Goal: Task Accomplishment & Management: Manage account settings

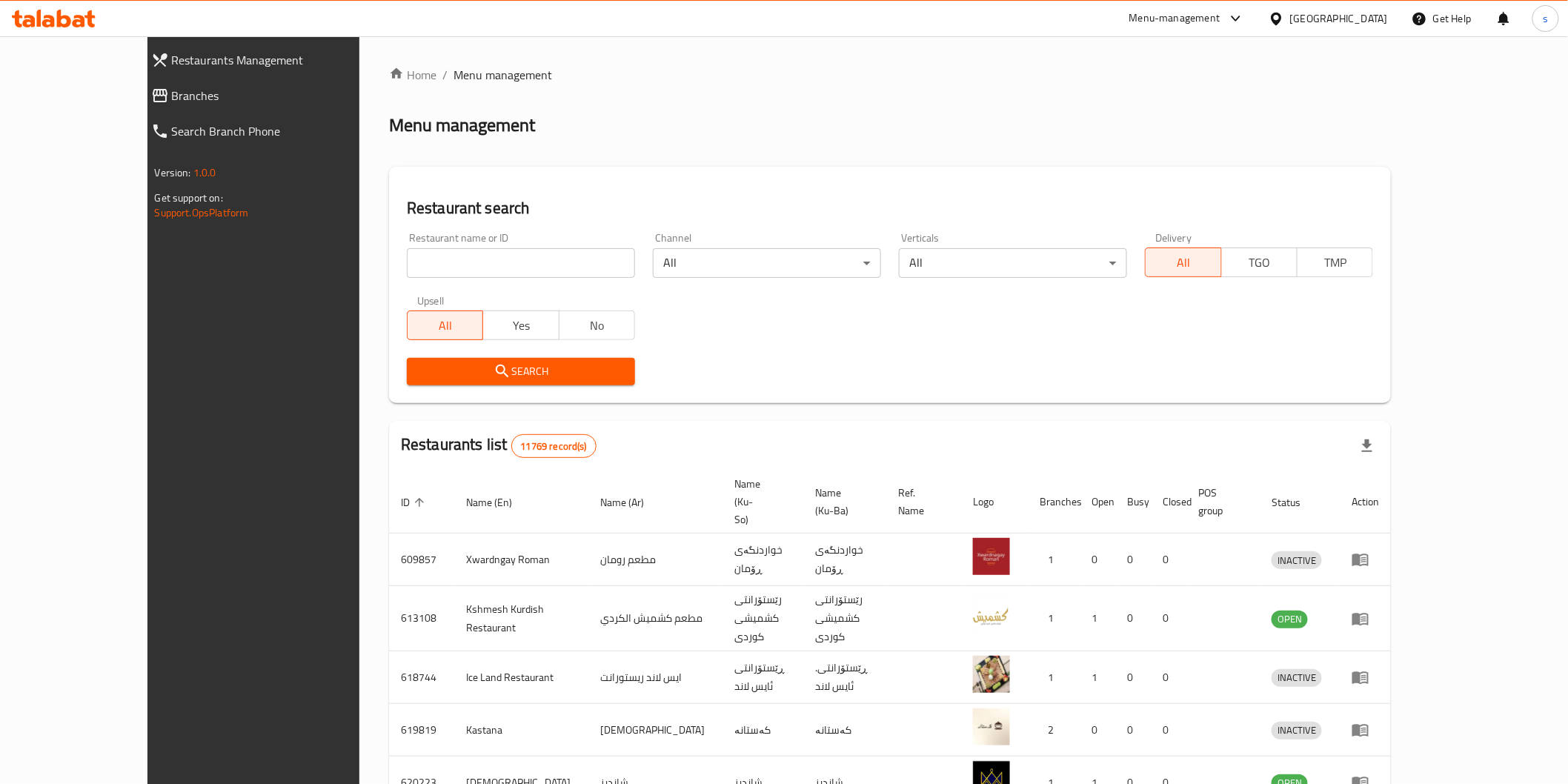
drag, startPoint x: 0, startPoint y: 0, endPoint x: 444, endPoint y: 262, distance: 515.5
click at [444, 262] on input "search" at bounding box center [521, 262] width 228 height 30
paste input "BBT Chicken"
type input "BBT Chicken"
click button "Search" at bounding box center [521, 371] width 228 height 27
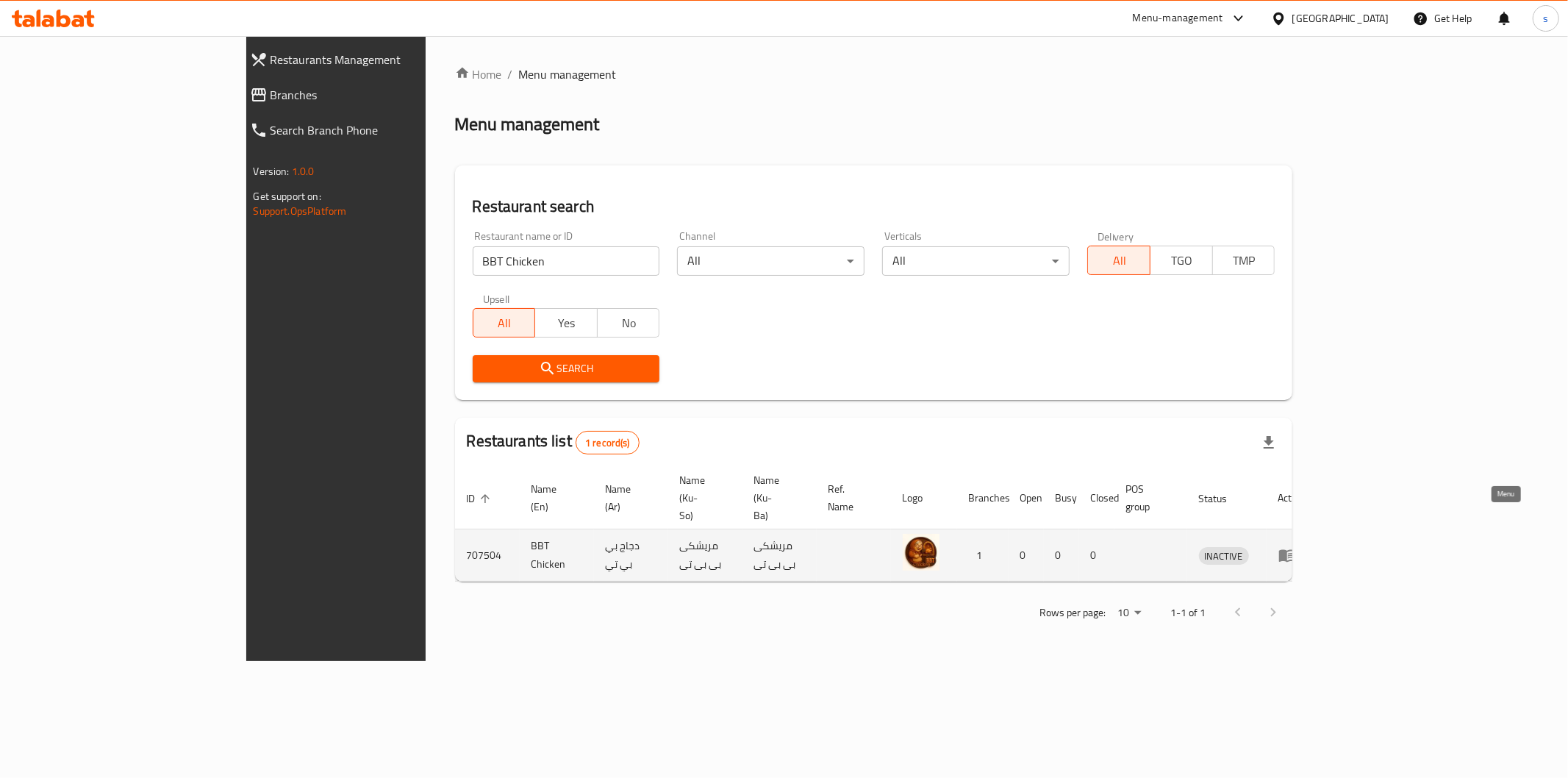
click at [1305, 546] on link "enhanced table" at bounding box center [1291, 555] width 27 height 18
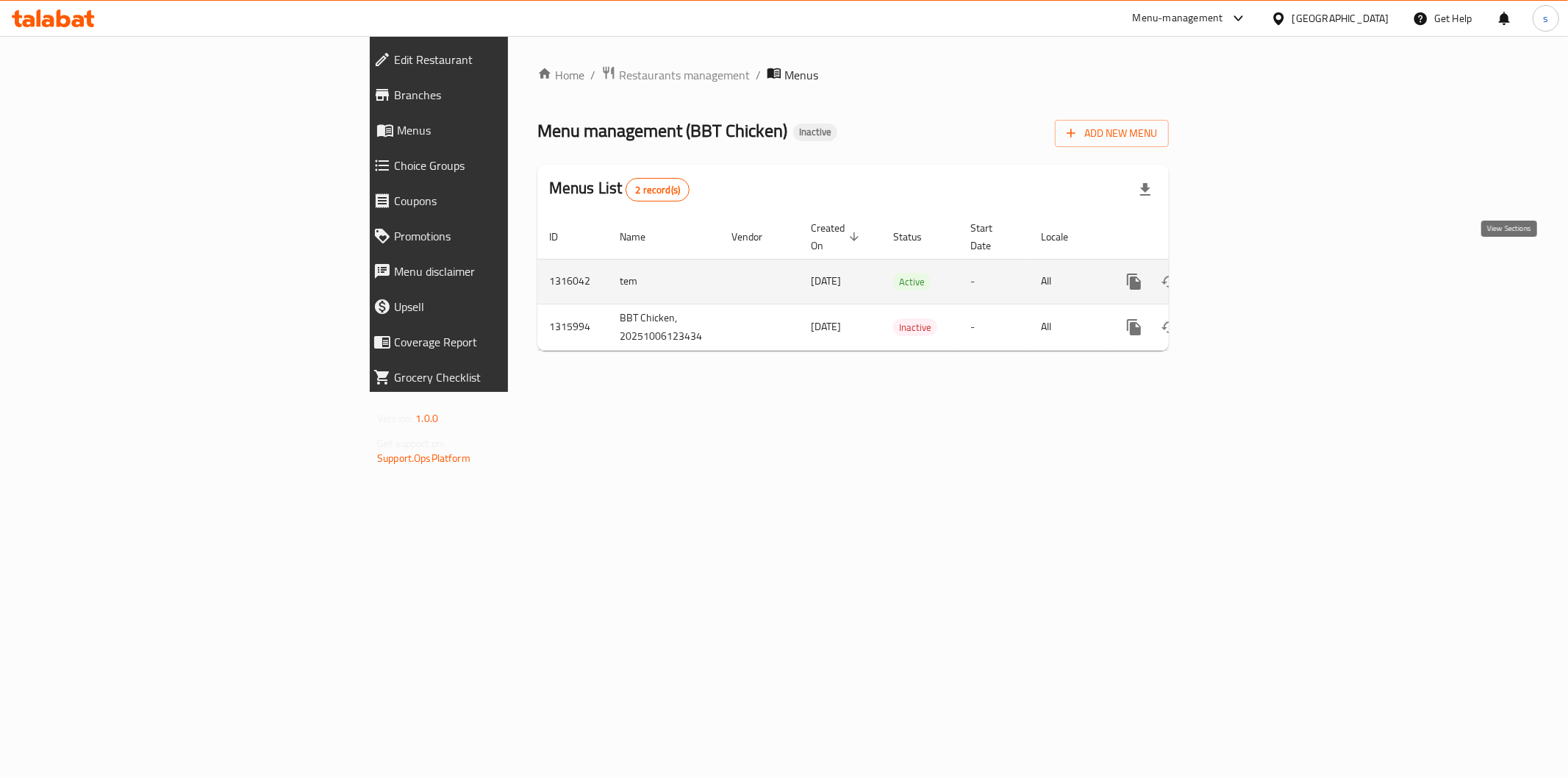
click at [1249, 272] on icon "enhanced table" at bounding box center [1240, 281] width 18 height 18
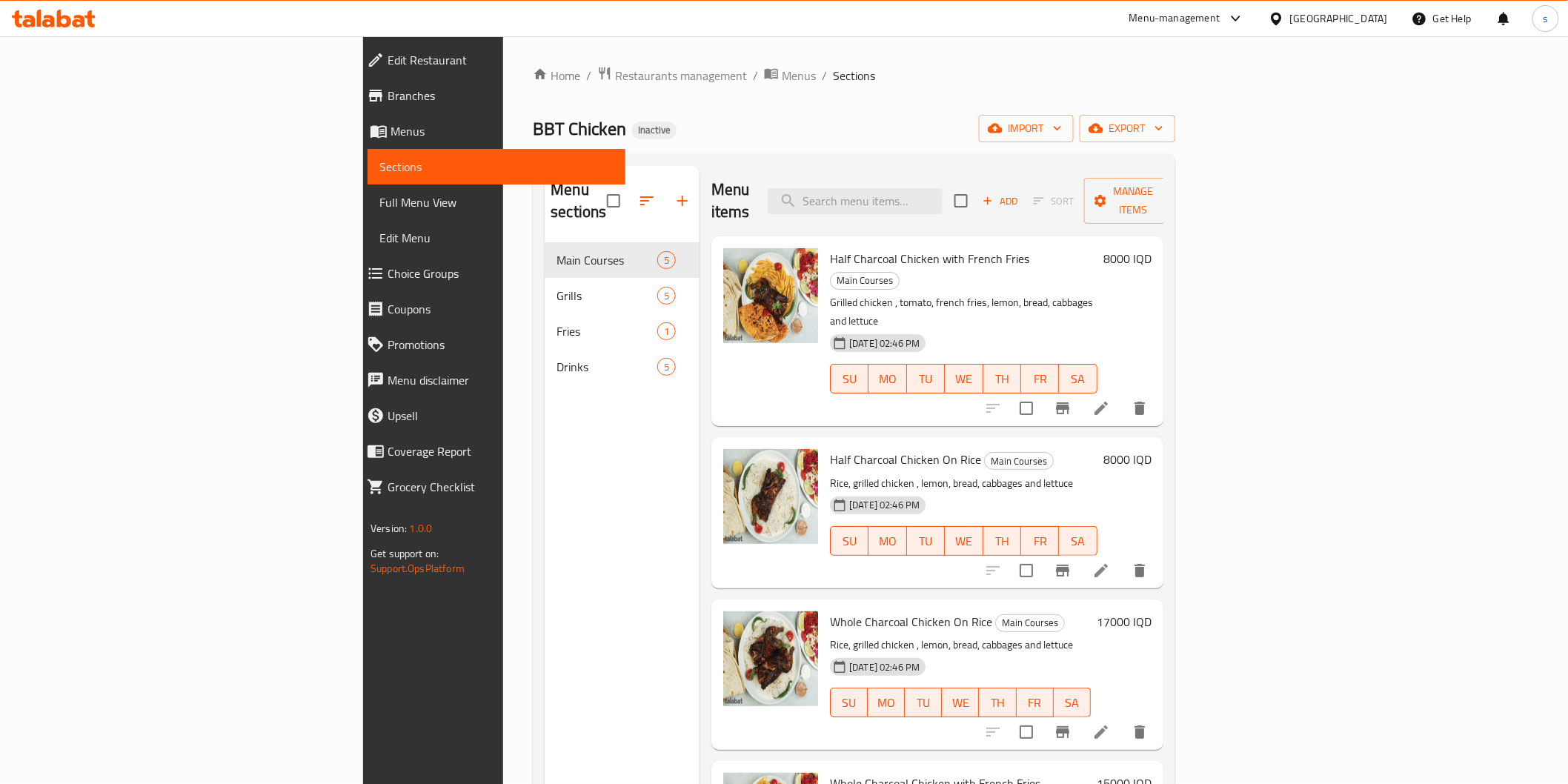
click at [379, 208] on span "Full Menu View" at bounding box center [496, 202] width 233 height 18
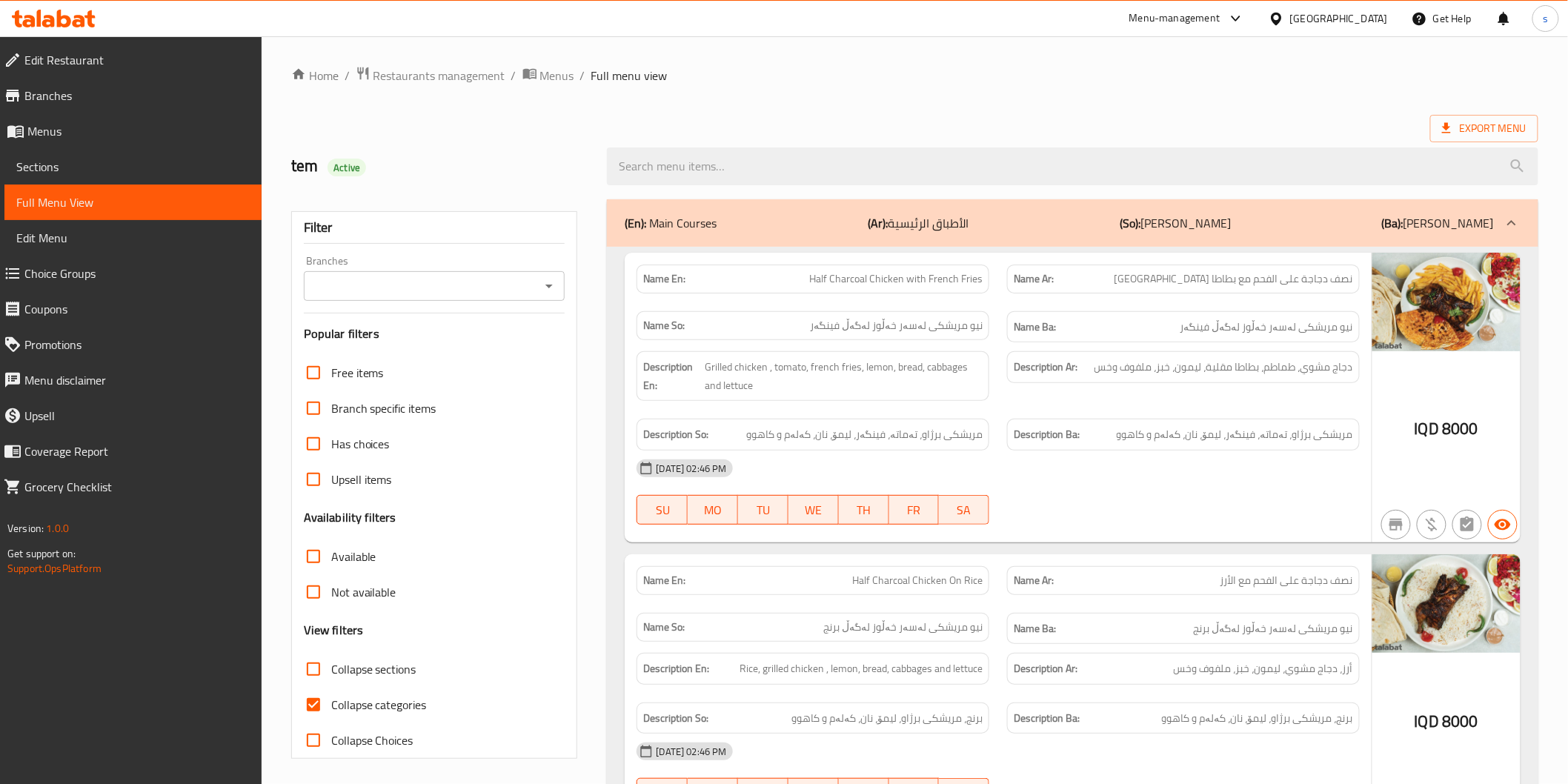
click at [372, 280] on input "Branches" at bounding box center [422, 286] width 228 height 21
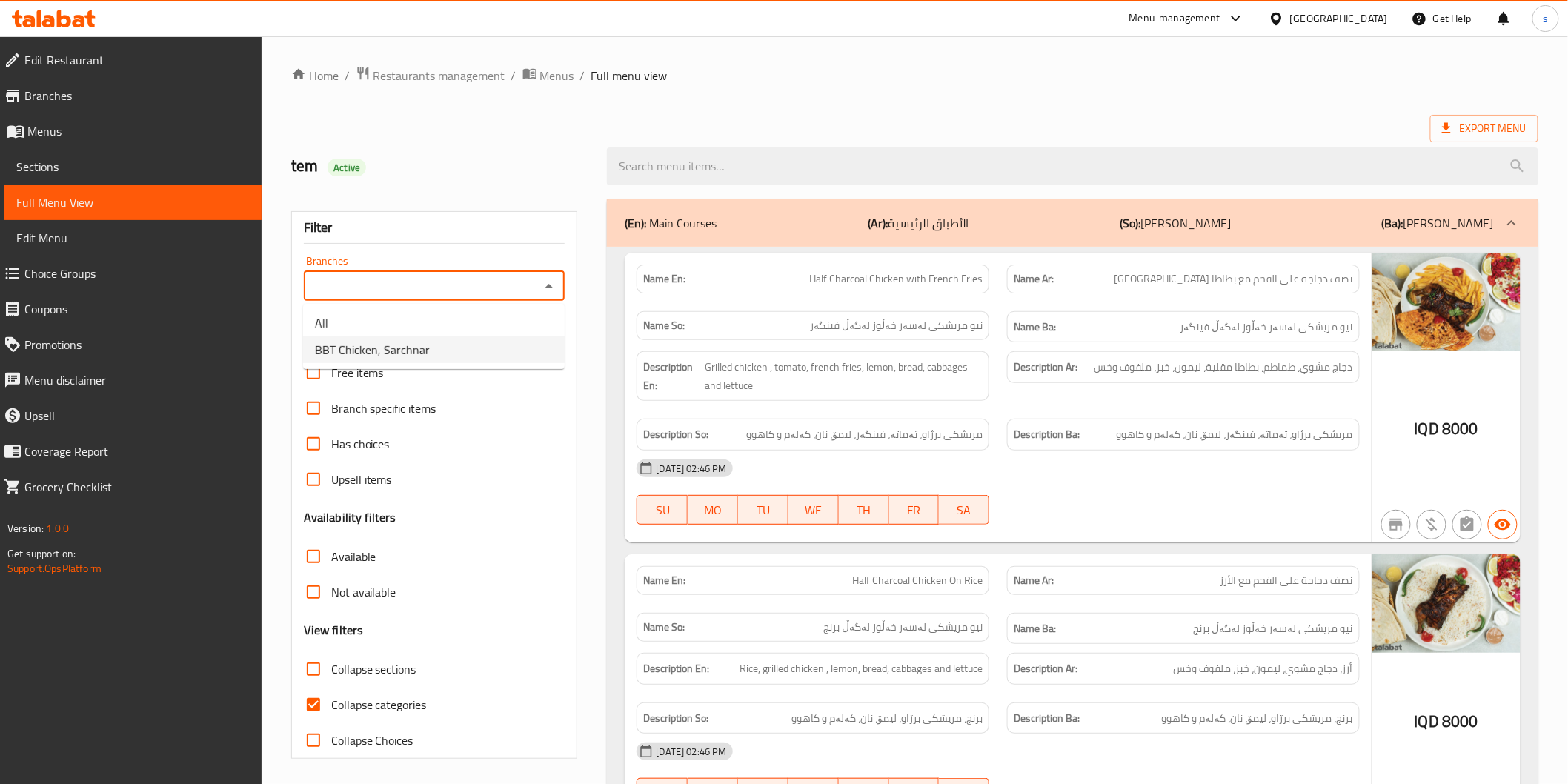
click at [382, 363] on ul "All BBT Chicken, Sarchnar" at bounding box center [433, 336] width 262 height 65
click at [389, 351] on span "BBT Chicken, Sarchnar" at bounding box center [372, 349] width 115 height 18
type input "BBT Chicken, Sarchnar"
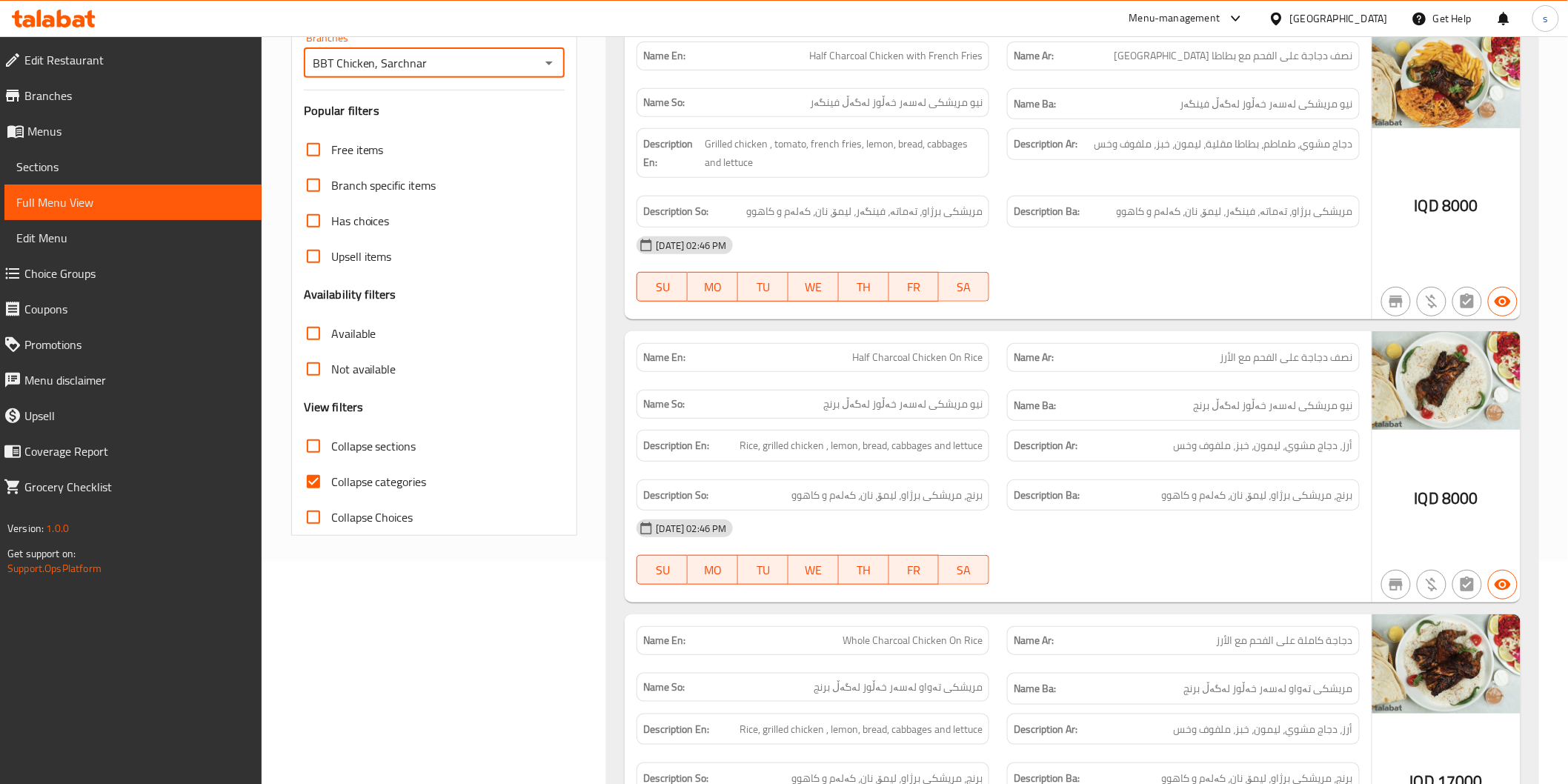
scroll to position [247, 0]
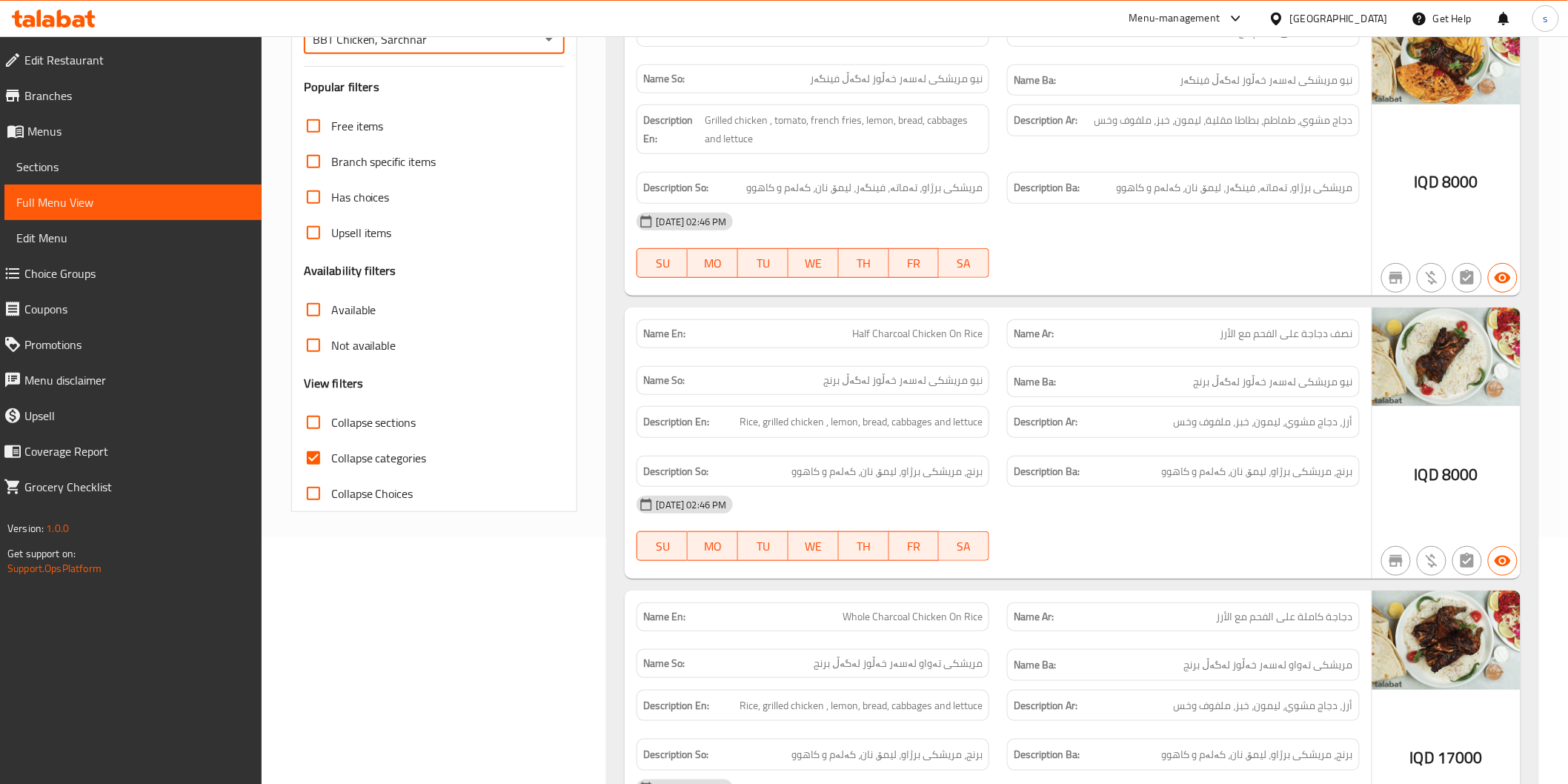
click at [371, 467] on span "Collapse categories" at bounding box center [378, 457] width 95 height 18
click at [331, 467] on input "Collapse categories" at bounding box center [313, 457] width 35 height 35
checkbox input "false"
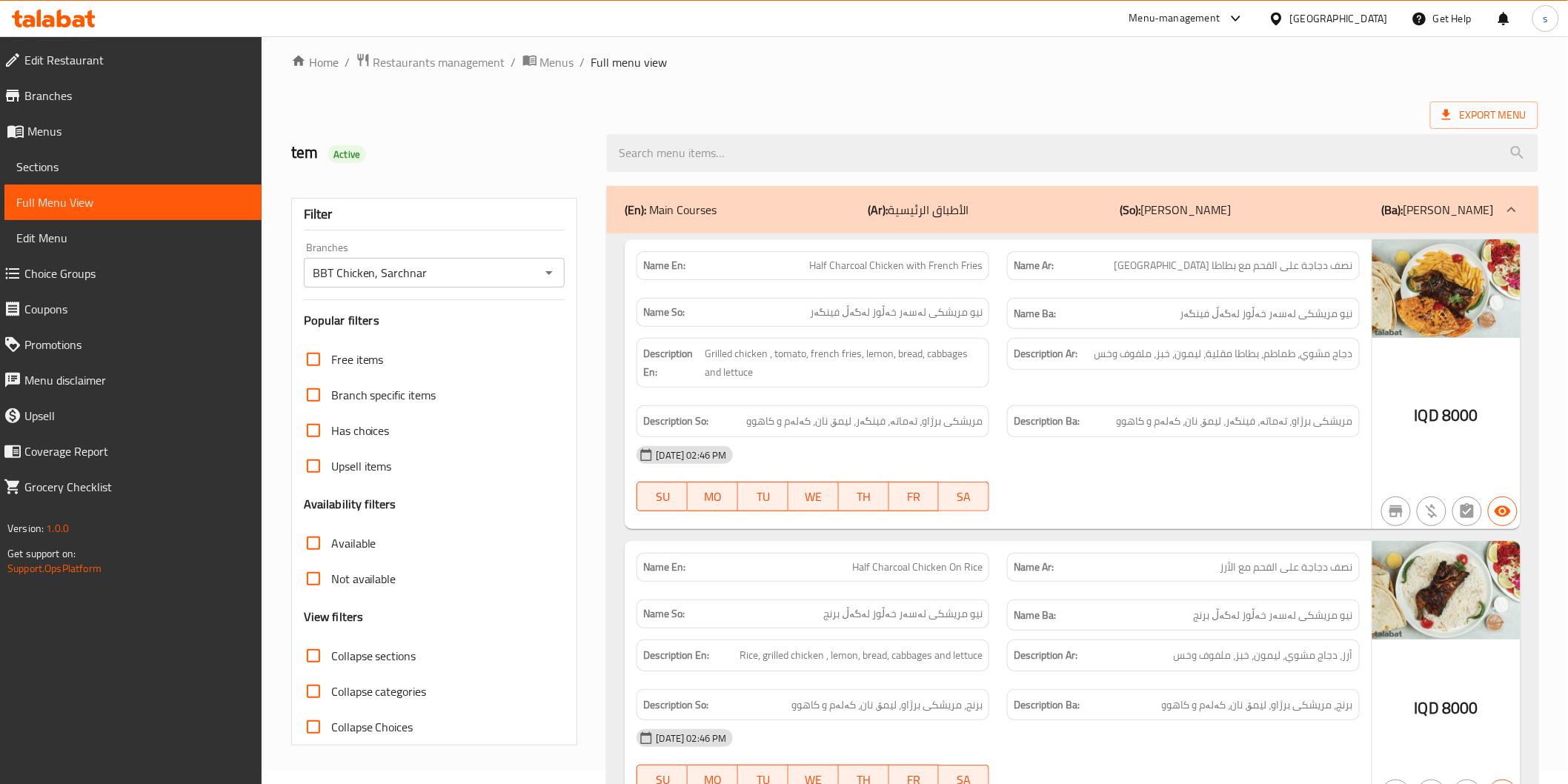
scroll to position [0, 0]
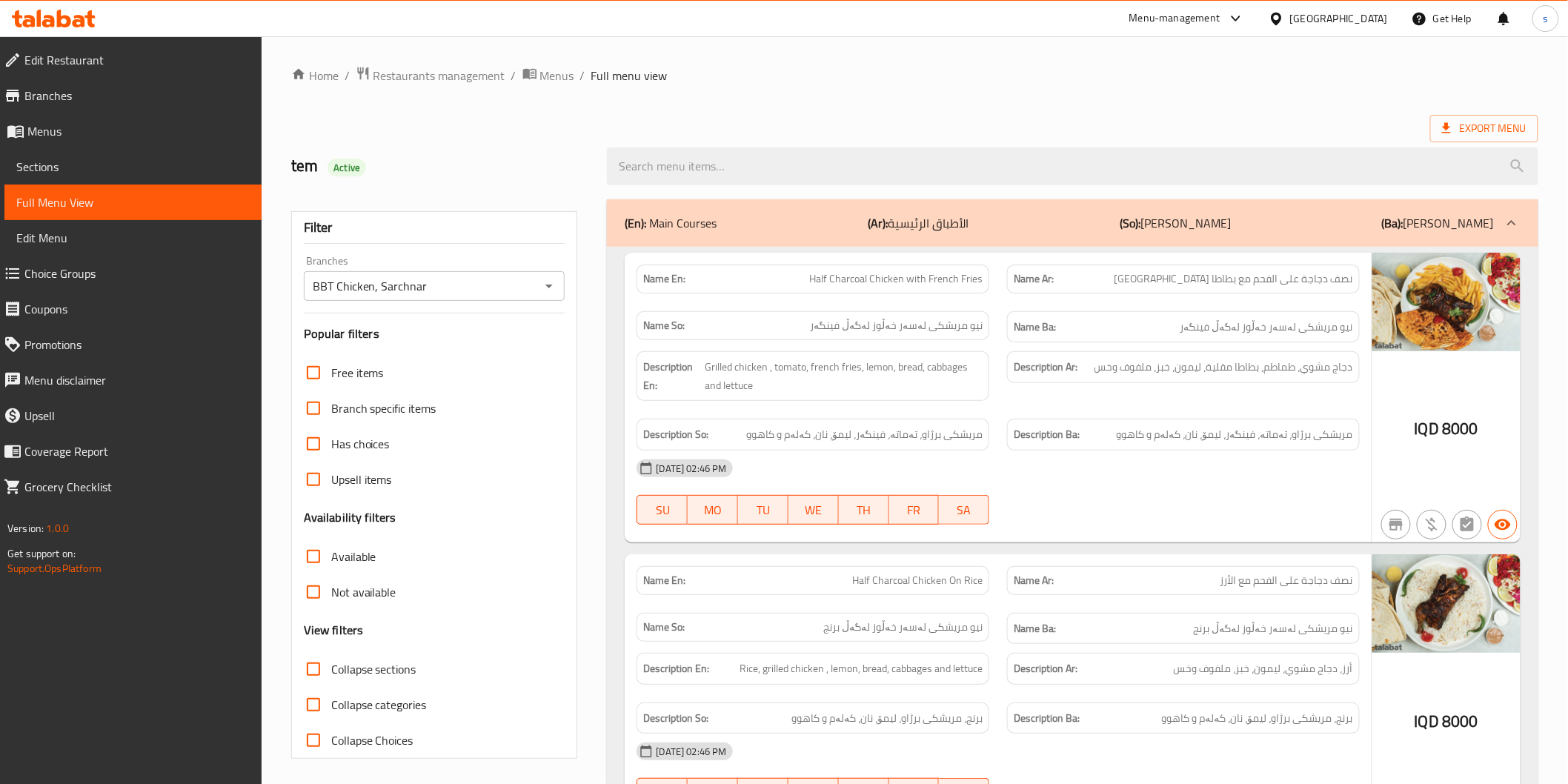
click at [1070, 378] on div "Description Ar: دجاج مشوي، طماطم، بطاطا مقلية، ليمون، خبز، ملفوف وخس" at bounding box center [1183, 366] width 353 height 32
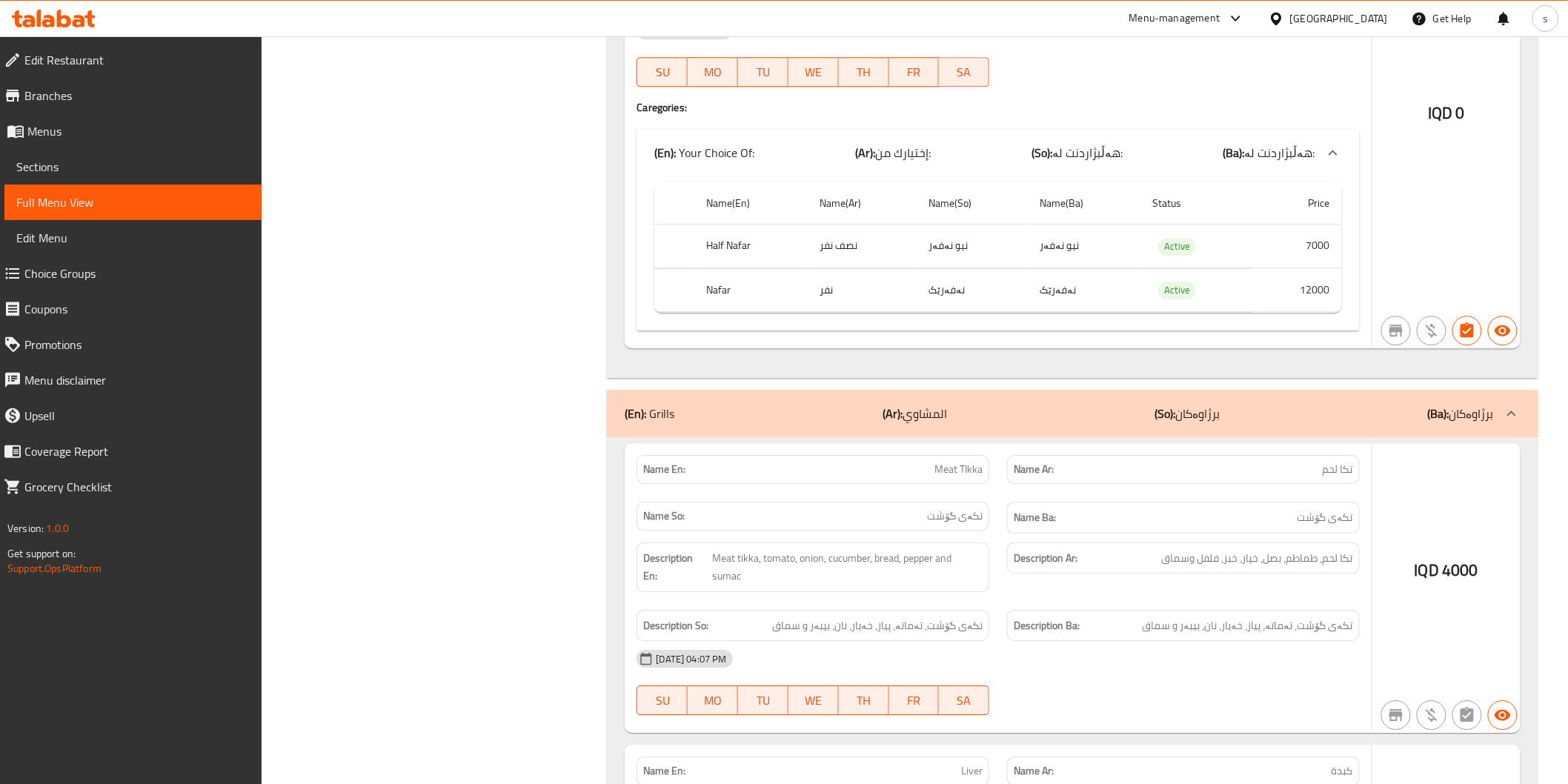
scroll to position [1646, 0]
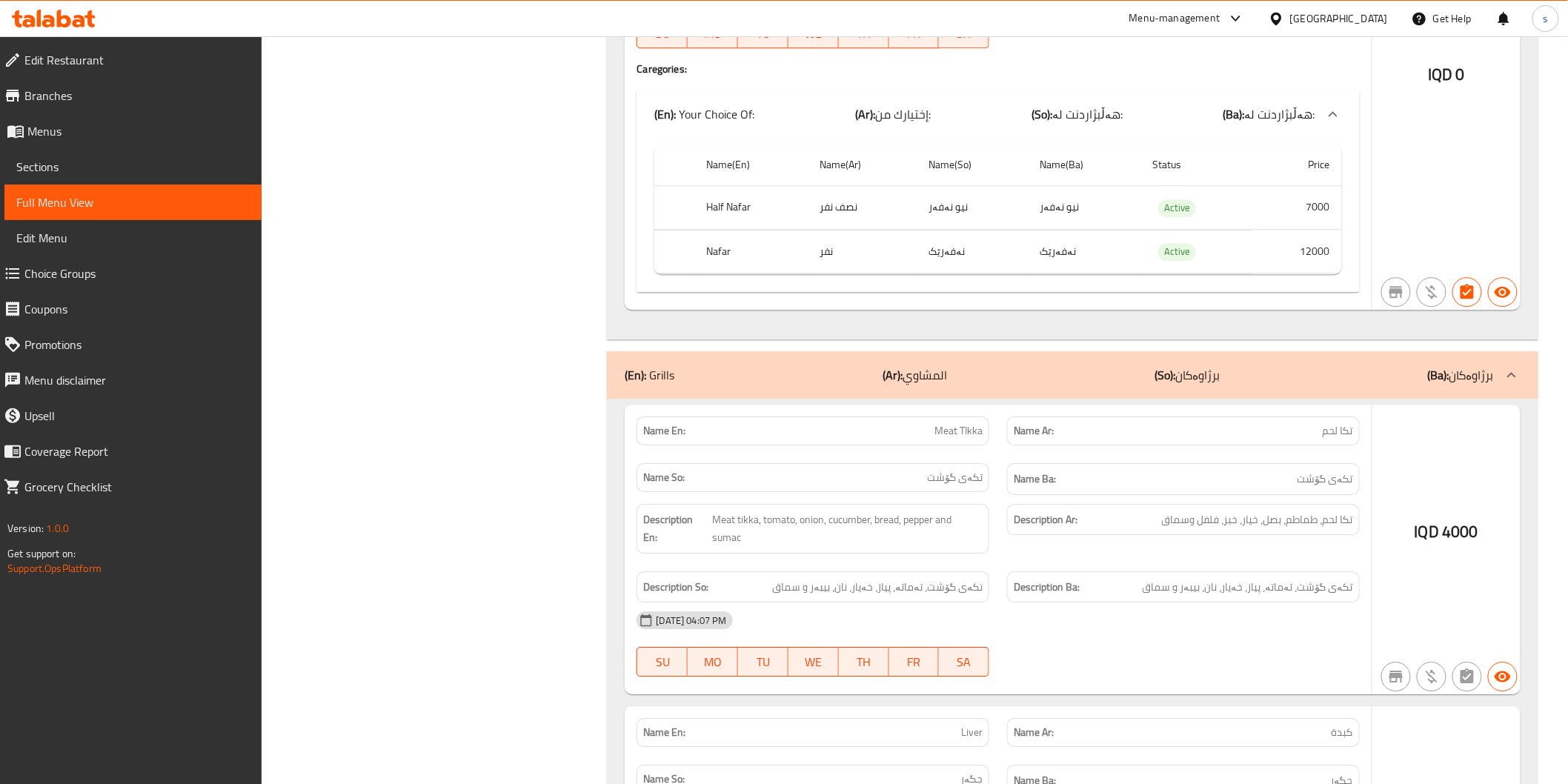
click at [902, 371] on b "(Ar):" at bounding box center [892, 375] width 20 height 22
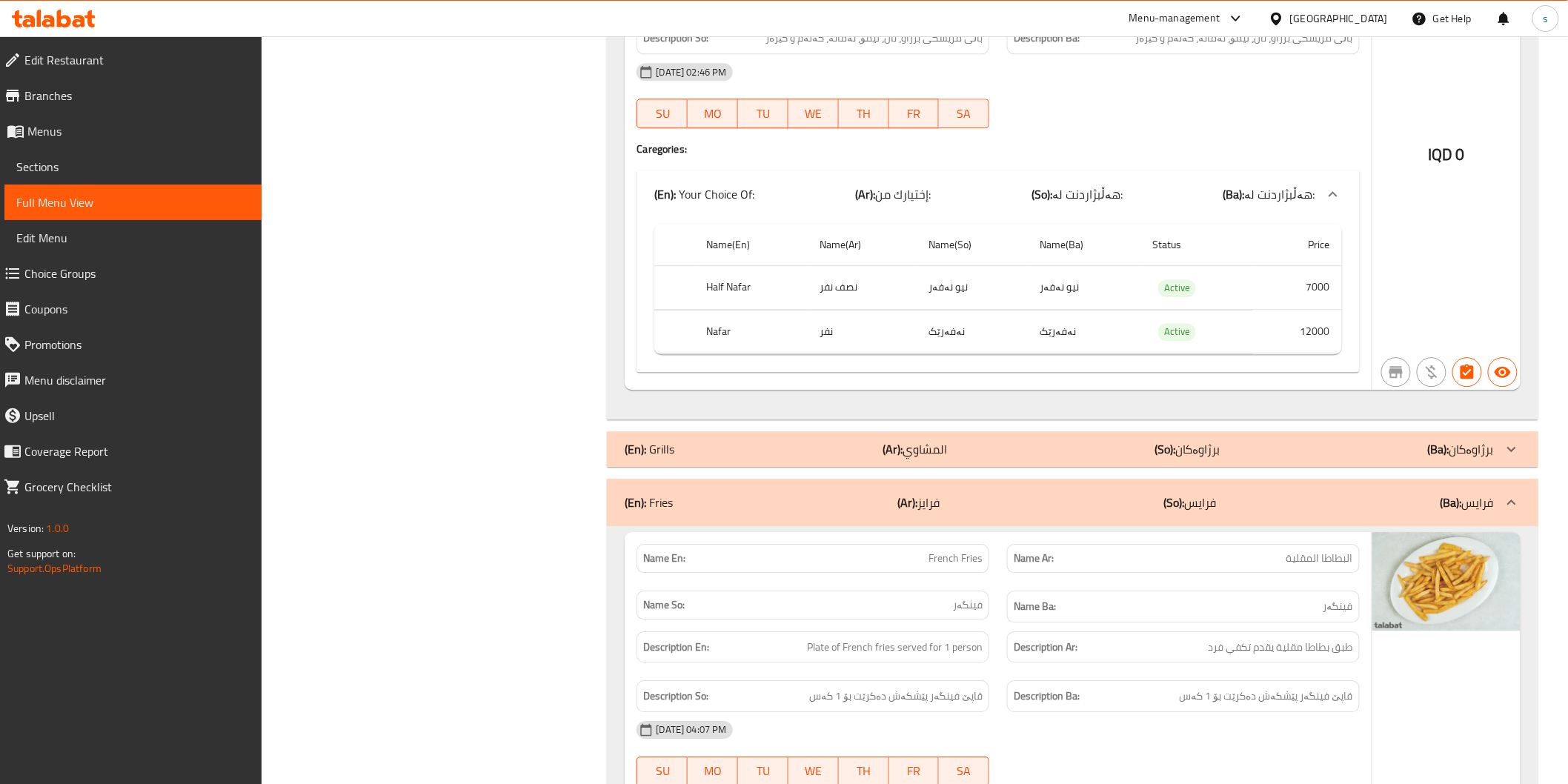
scroll to position [1544, 0]
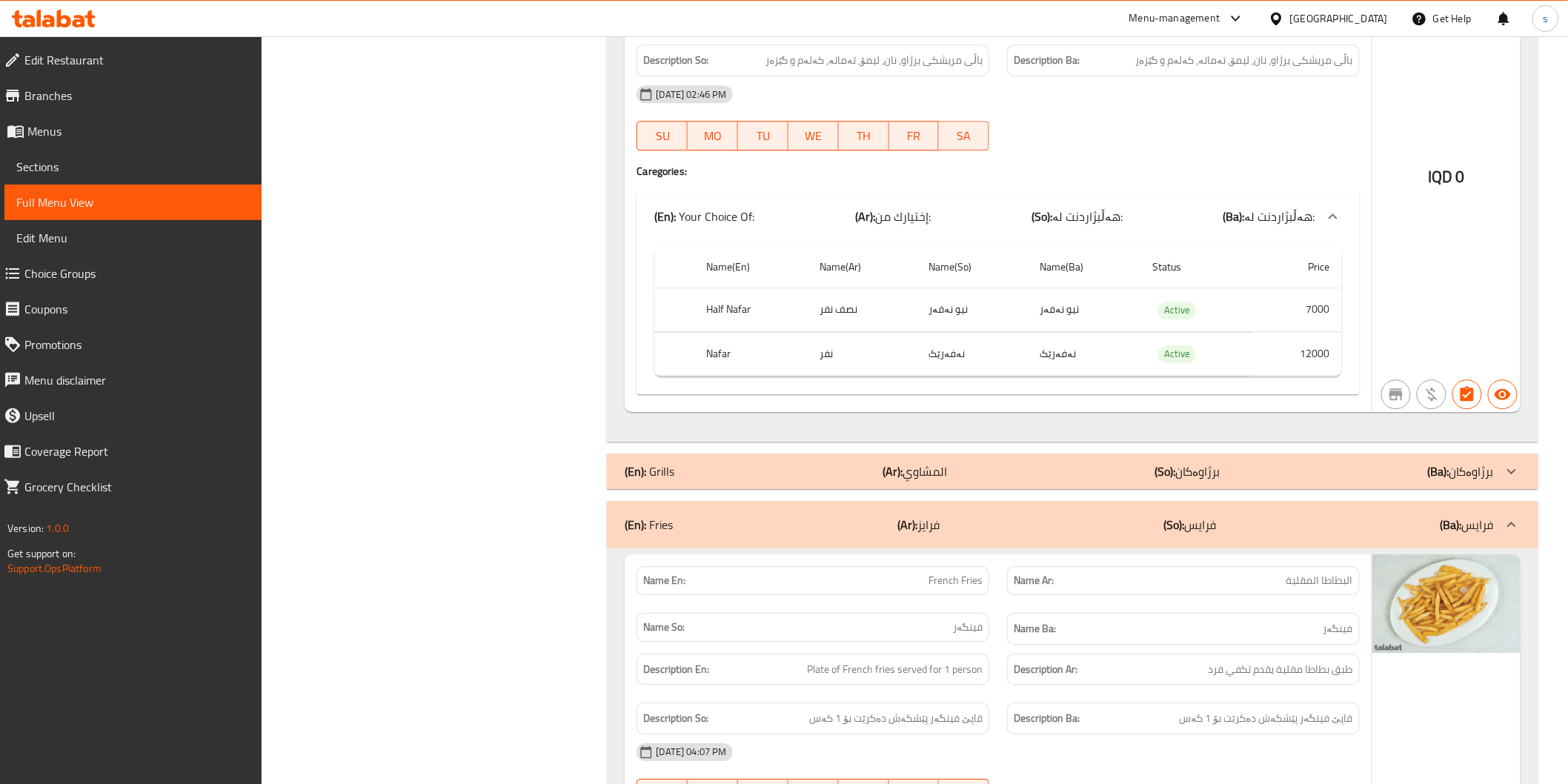
click at [936, 470] on p "(Ar): المشاوي" at bounding box center [914, 471] width 64 height 18
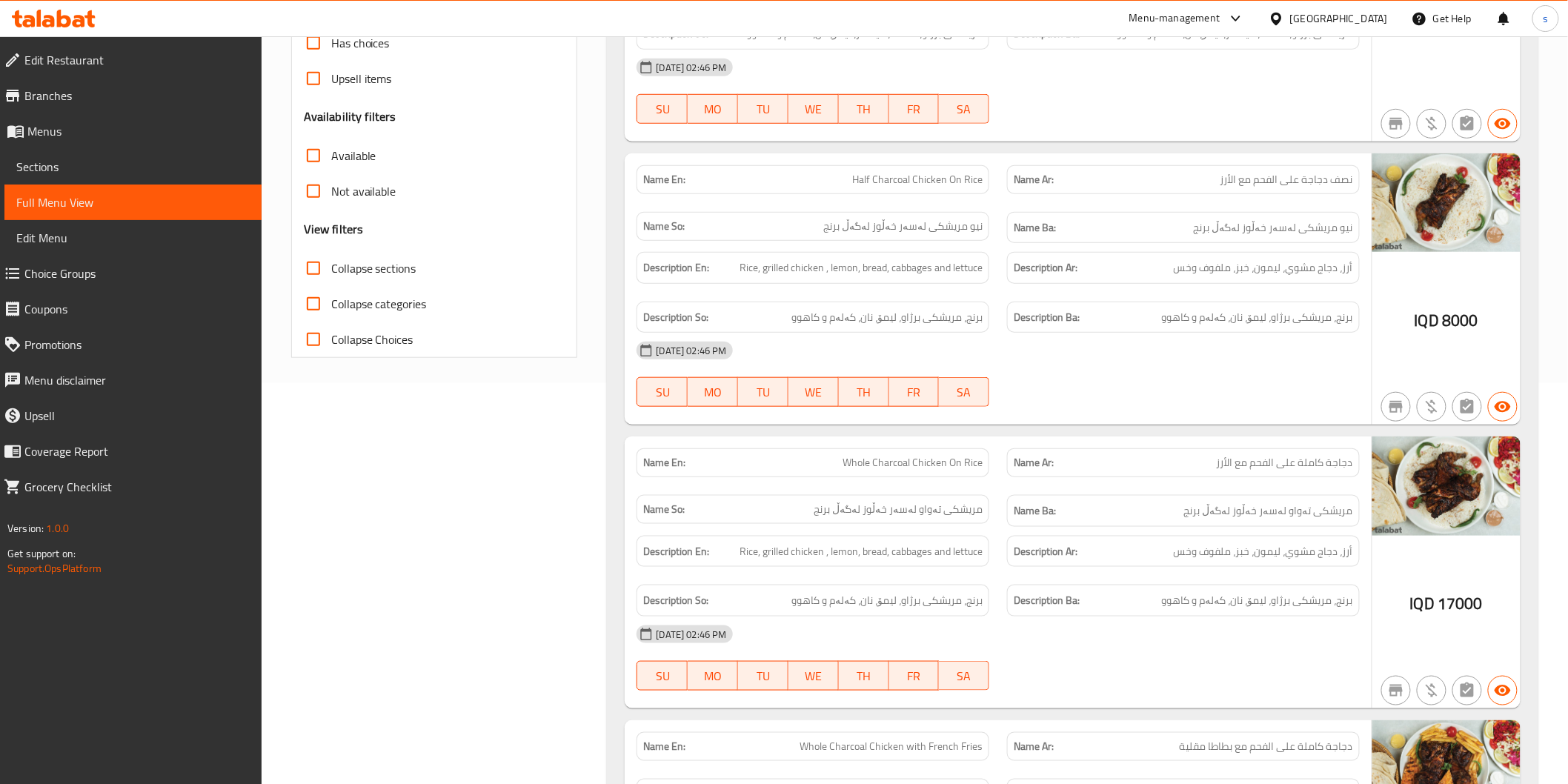
scroll to position [411, 0]
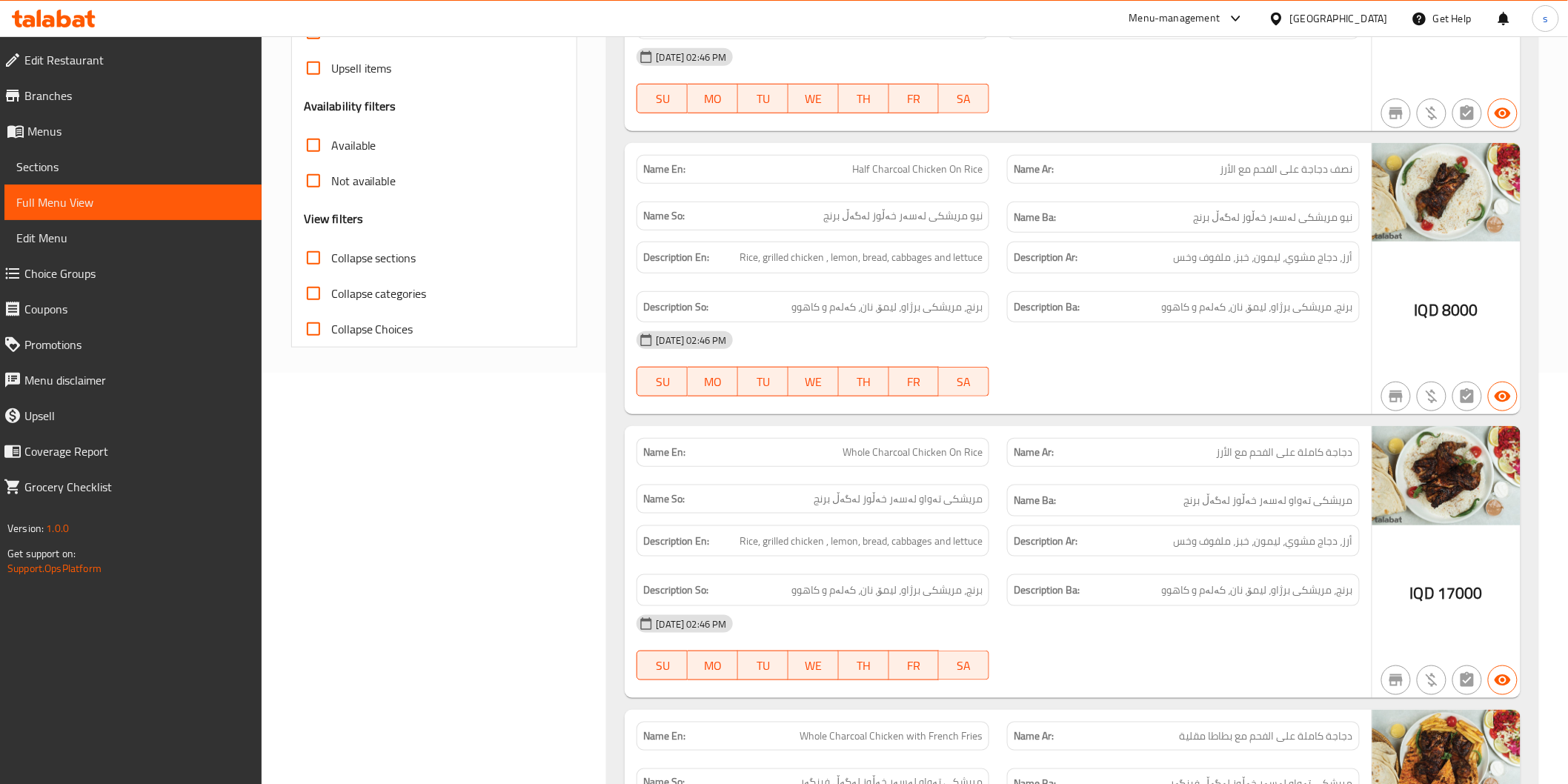
click at [409, 259] on span "Collapse sections" at bounding box center [373, 257] width 85 height 18
click at [331, 259] on input "Collapse sections" at bounding box center [313, 257] width 35 height 35
checkbox input "true"
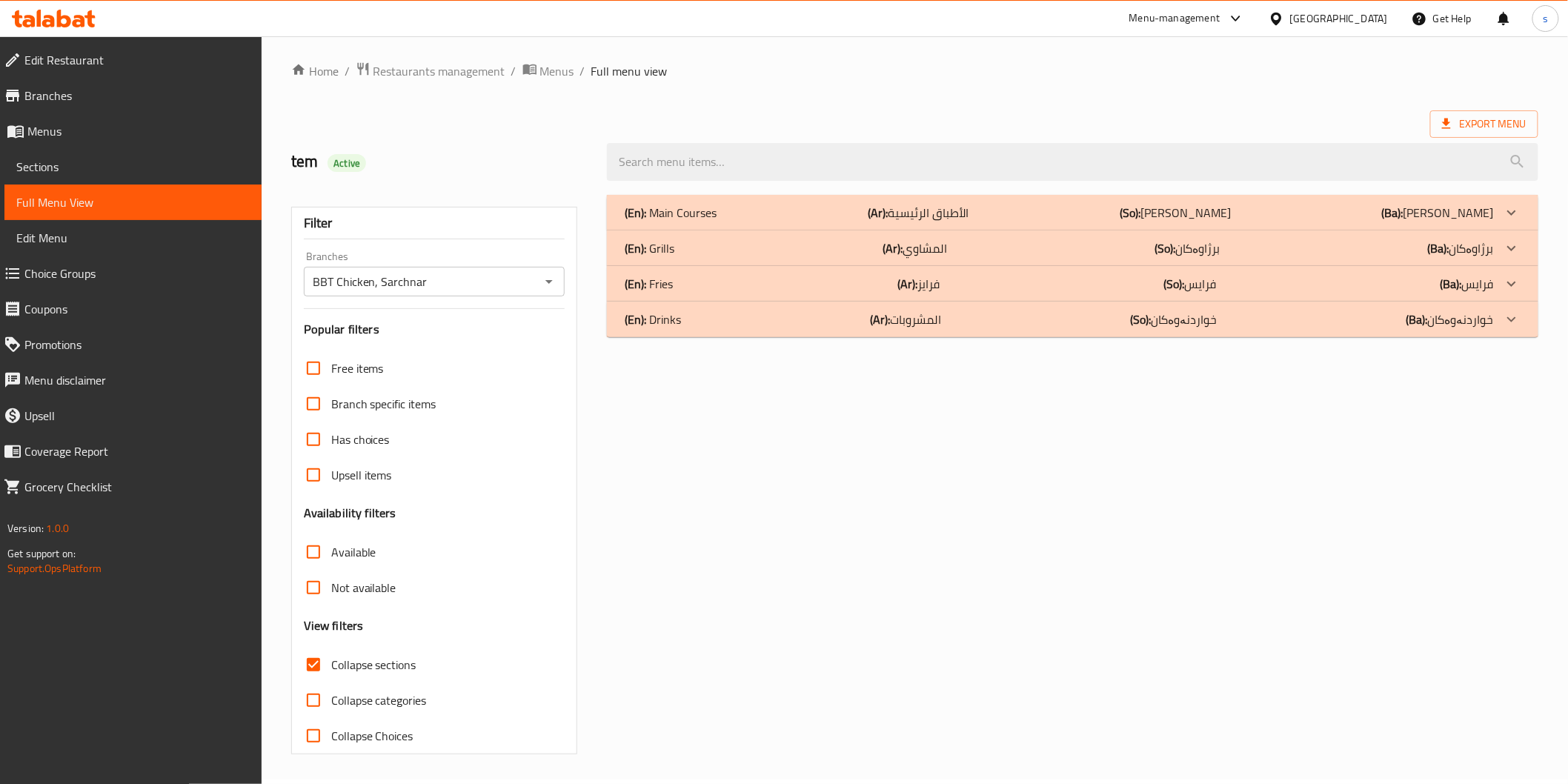
scroll to position [3, 0]
click at [972, 234] on div "(En): Grills (Ar): المشاوي (So): برژاوەکان (Ba): برژاوەکان" at bounding box center [1071, 249] width 931 height 35
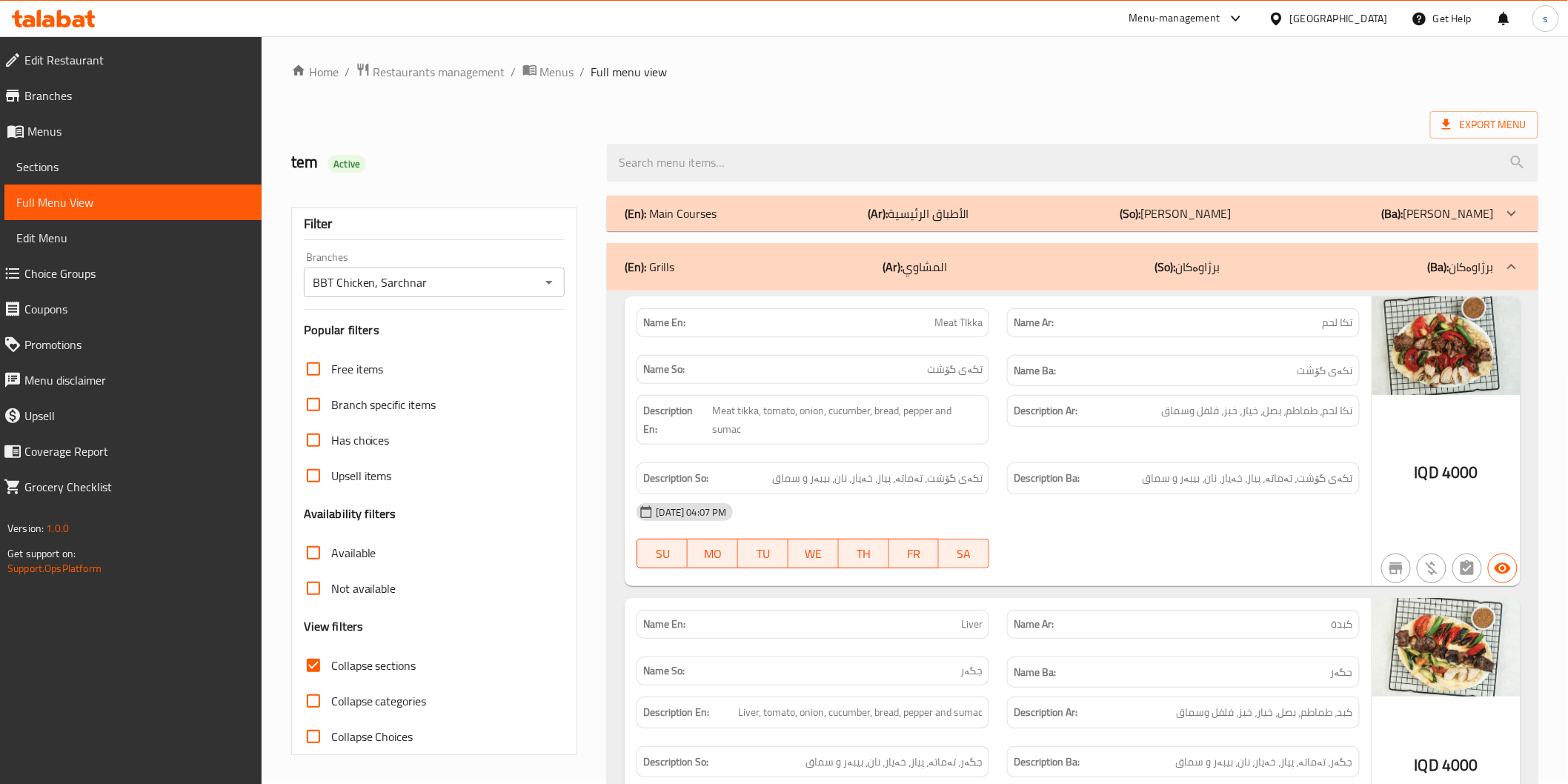
click at [969, 226] on div "(En): Main Courses (Ar): الأطباق الرئيسية (So): ژەمە سەرەکییەکان (Ba): ژەمە سەر…" at bounding box center [1071, 213] width 931 height 35
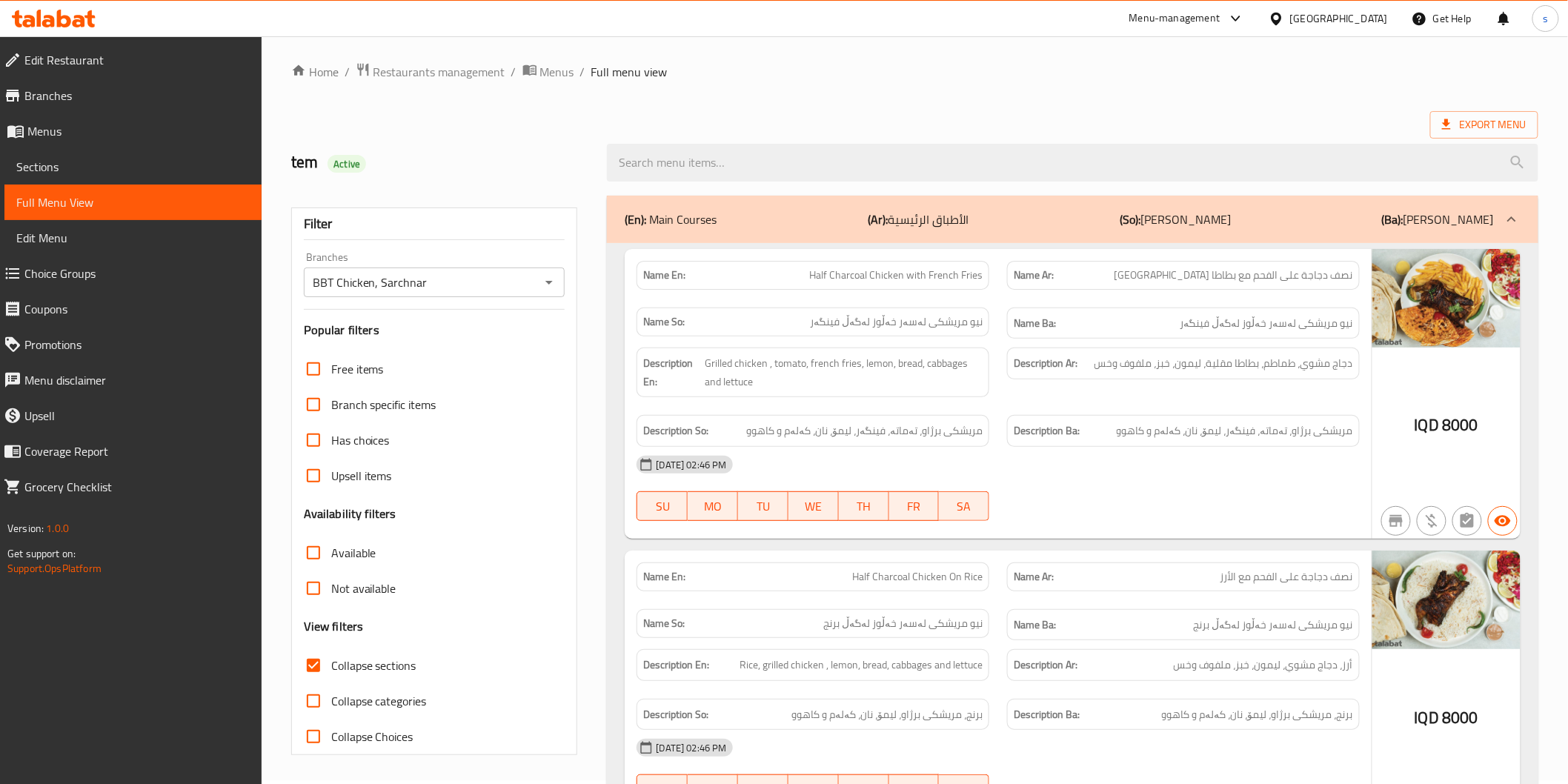
click at [968, 226] on p "(Ar): الأطباق الرئيسية" at bounding box center [918, 219] width 100 height 18
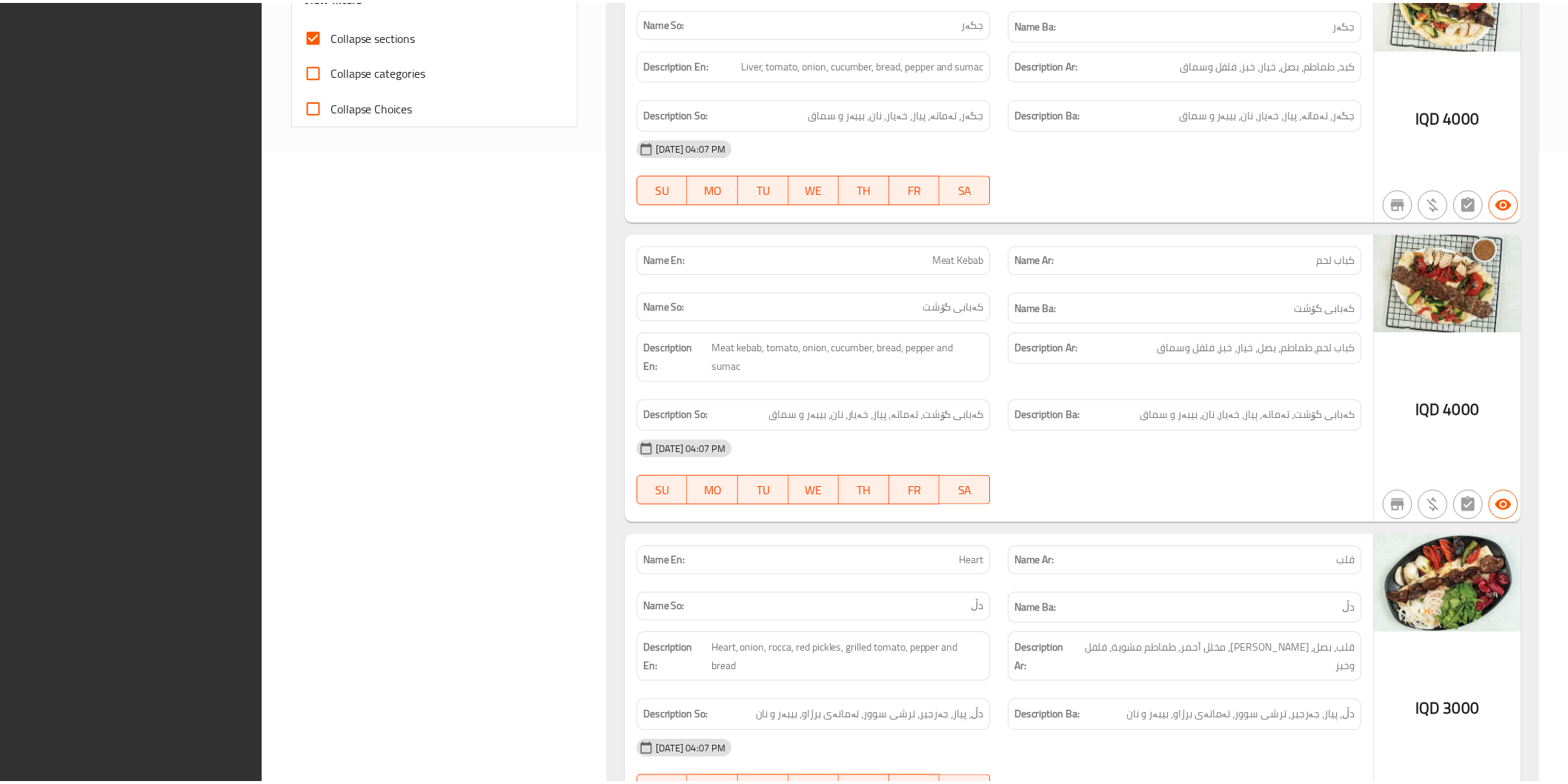
scroll to position [1119, 0]
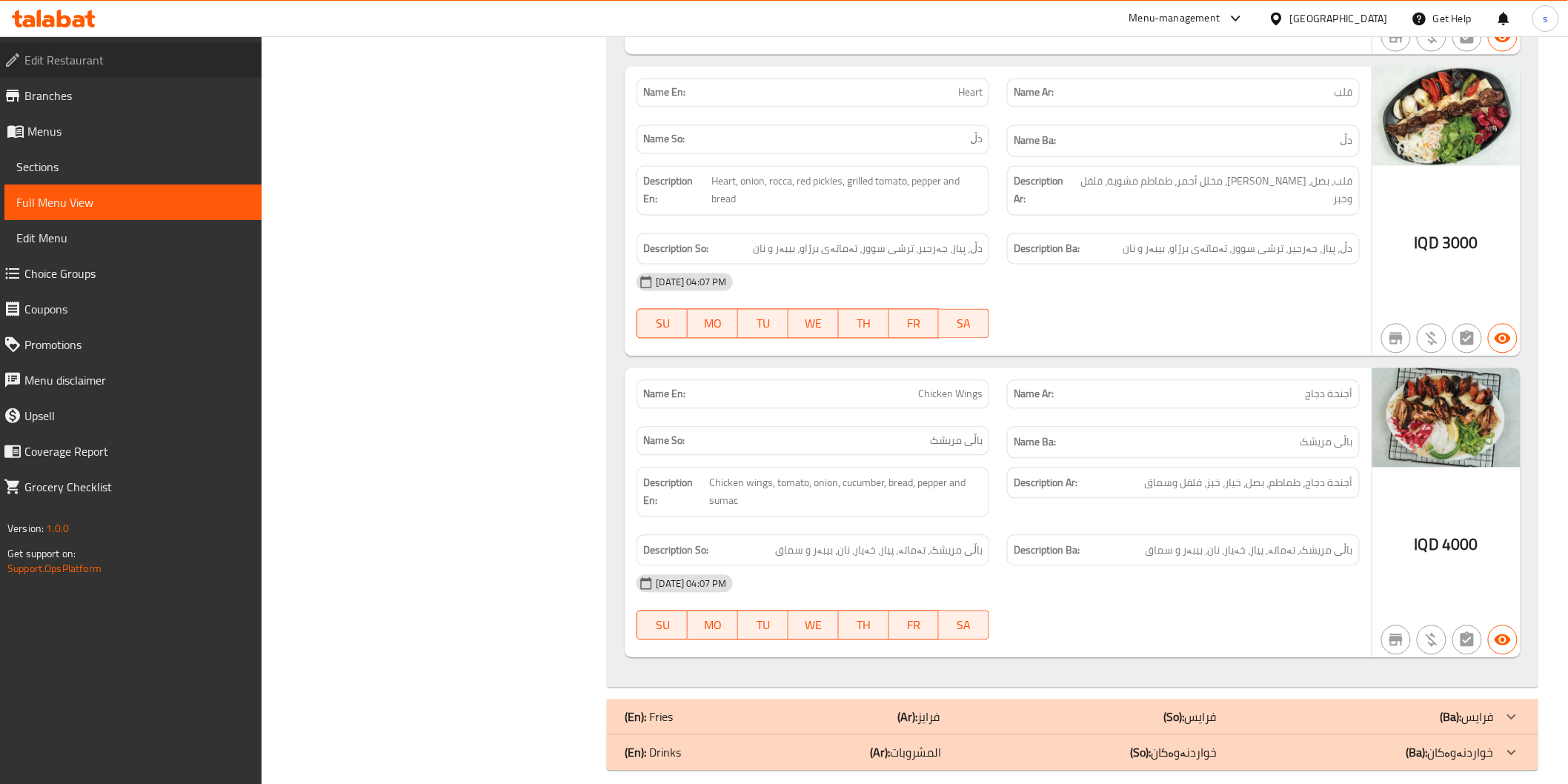
click at [223, 67] on span "Edit Restaurant" at bounding box center [137, 60] width 226 height 18
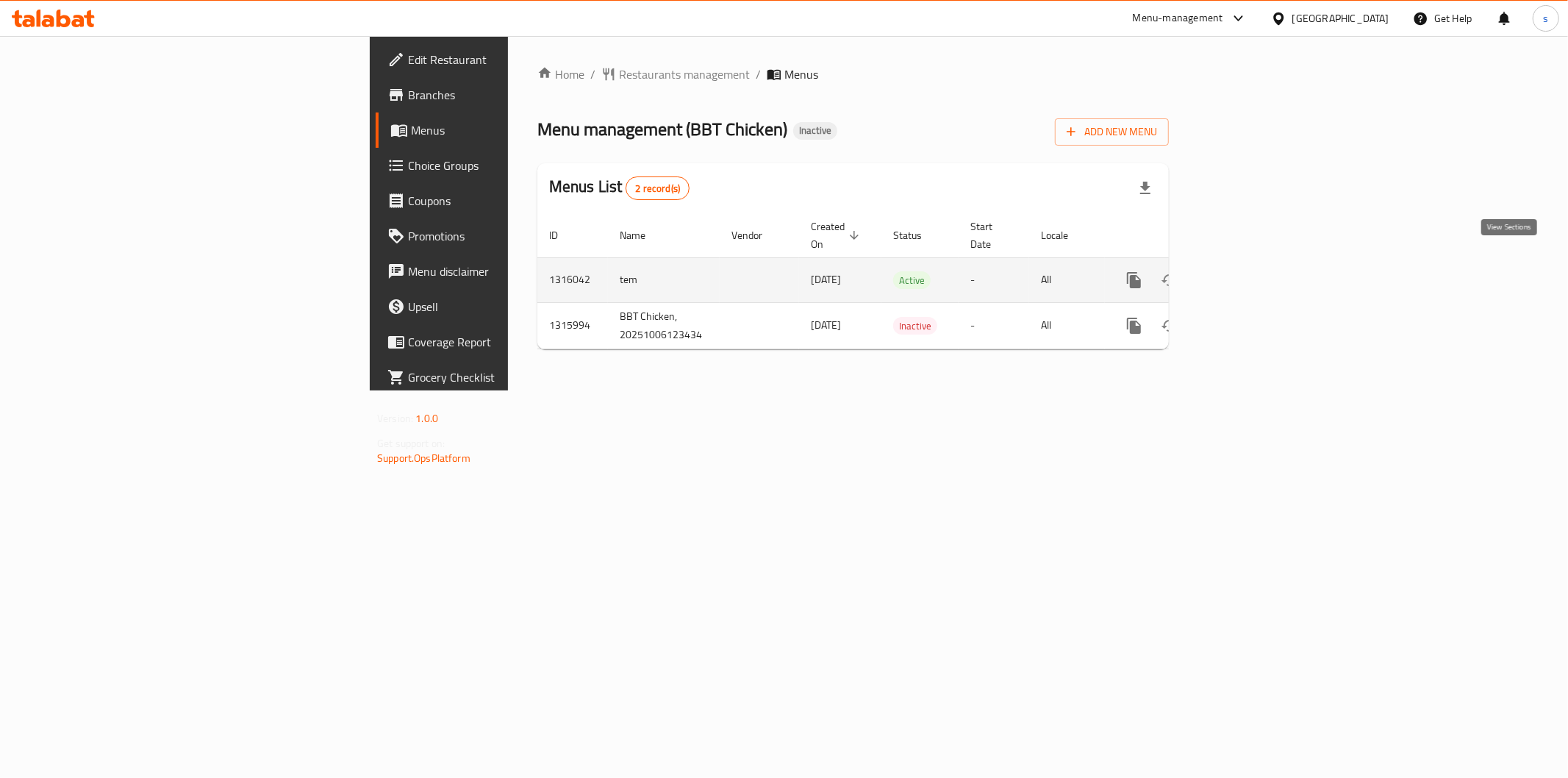
click at [1249, 272] on icon "enhanced table" at bounding box center [1240, 280] width 18 height 18
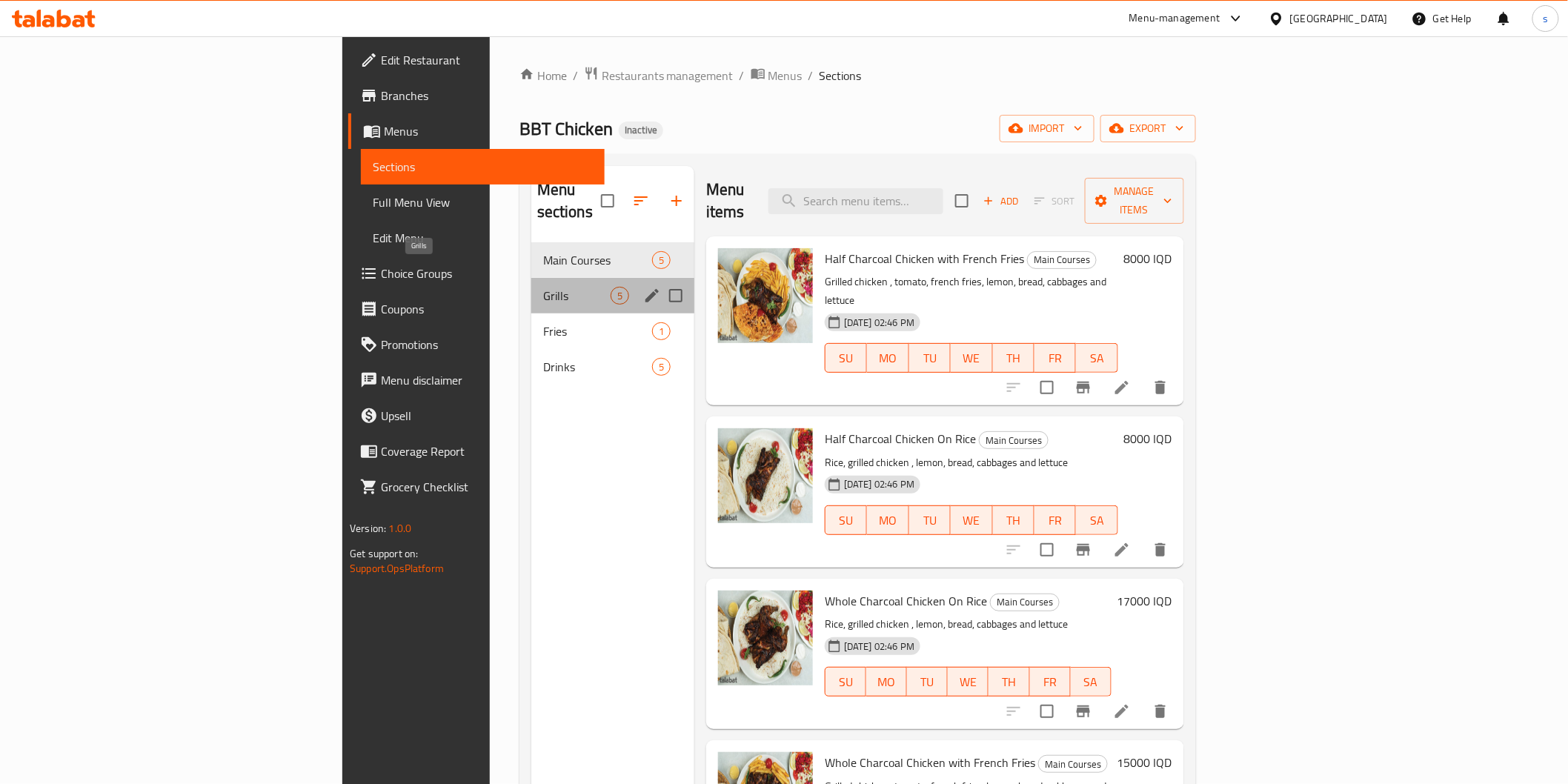
click at [543, 286] on span "Grills" at bounding box center [576, 295] width 68 height 18
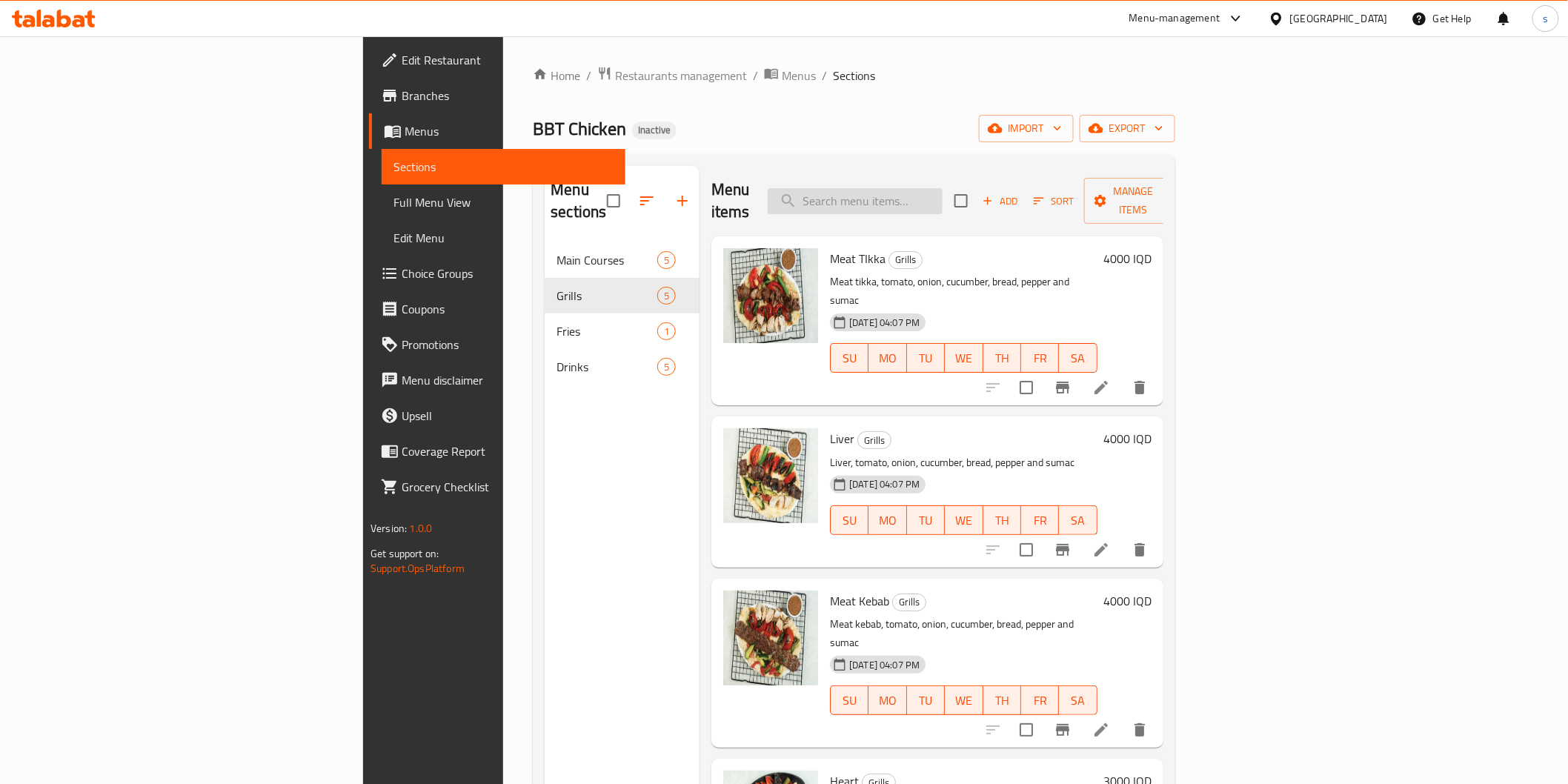
click at [926, 188] on input "search" at bounding box center [855, 201] width 175 height 26
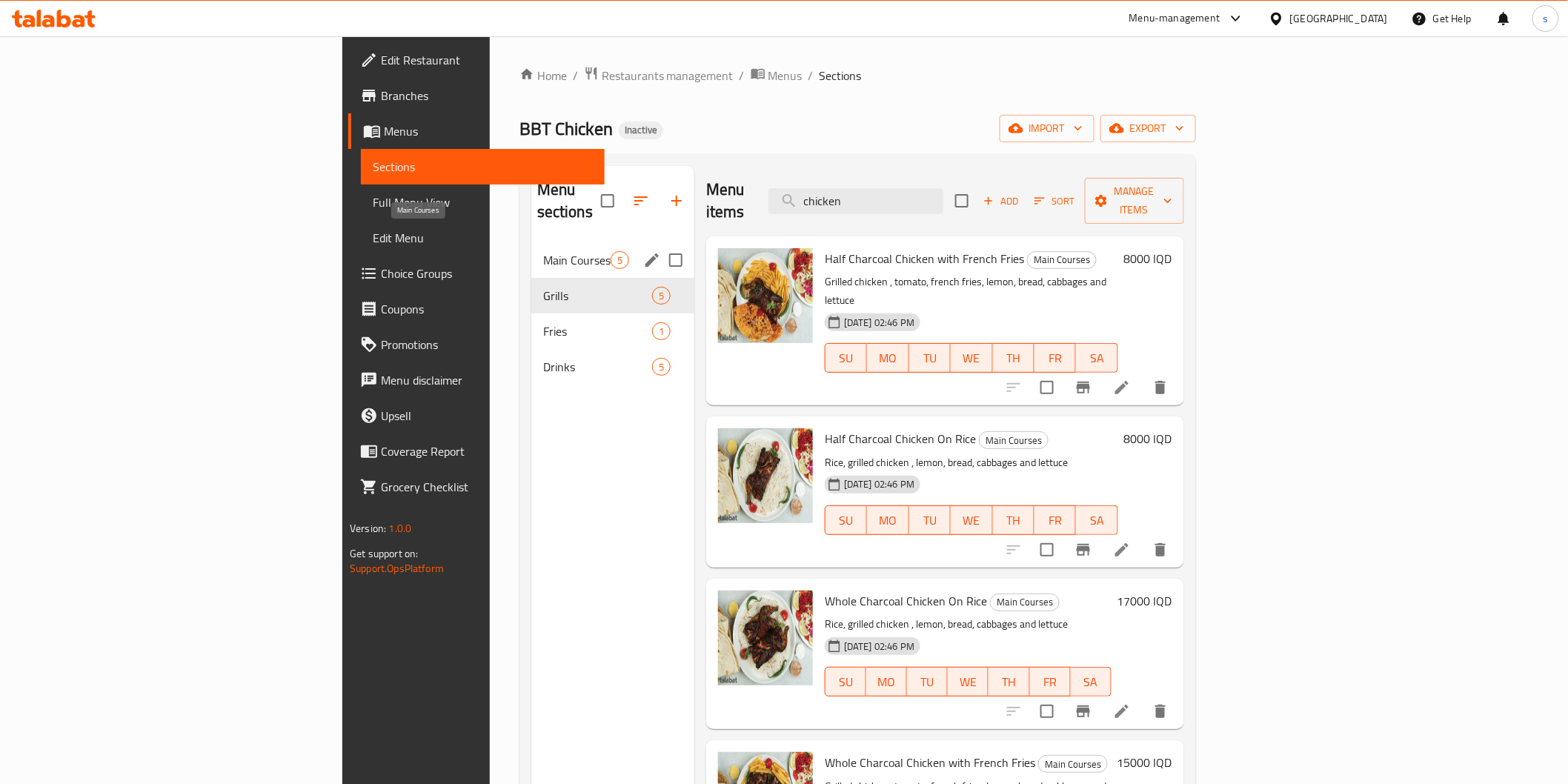
type input "chicken"
click at [543, 251] on span "Main Courses" at bounding box center [576, 260] width 68 height 18
click at [543, 286] on span "Grills" at bounding box center [576, 295] width 68 height 18
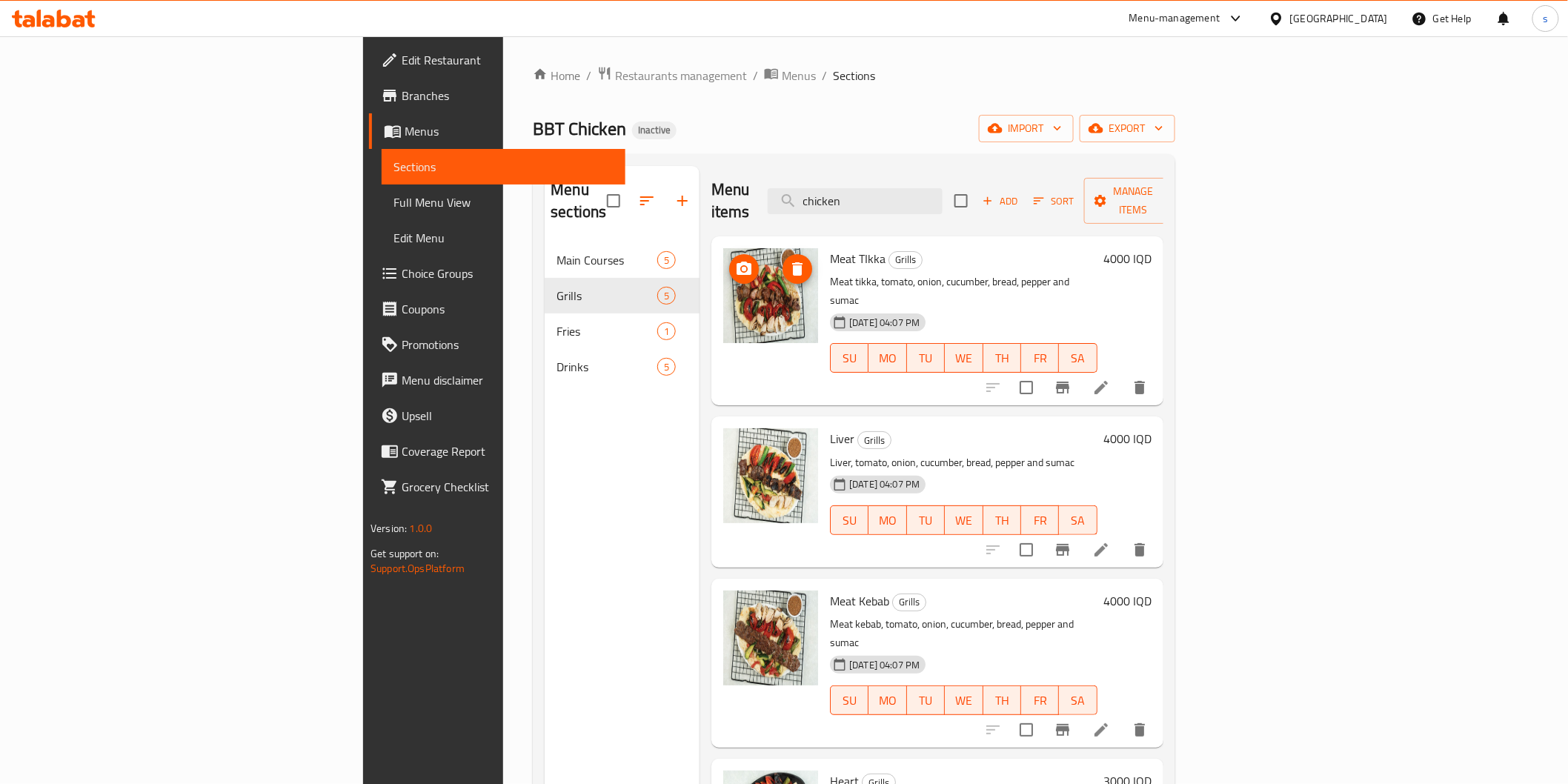
drag, startPoint x: 972, startPoint y: 193, endPoint x: 672, endPoint y: 250, distance: 305.4
click at [699, 250] on div "Menu items chicken Add Sort Manage items Meat TIkka Grills Meat tikka, tomato, …" at bounding box center [931, 558] width 464 height 784
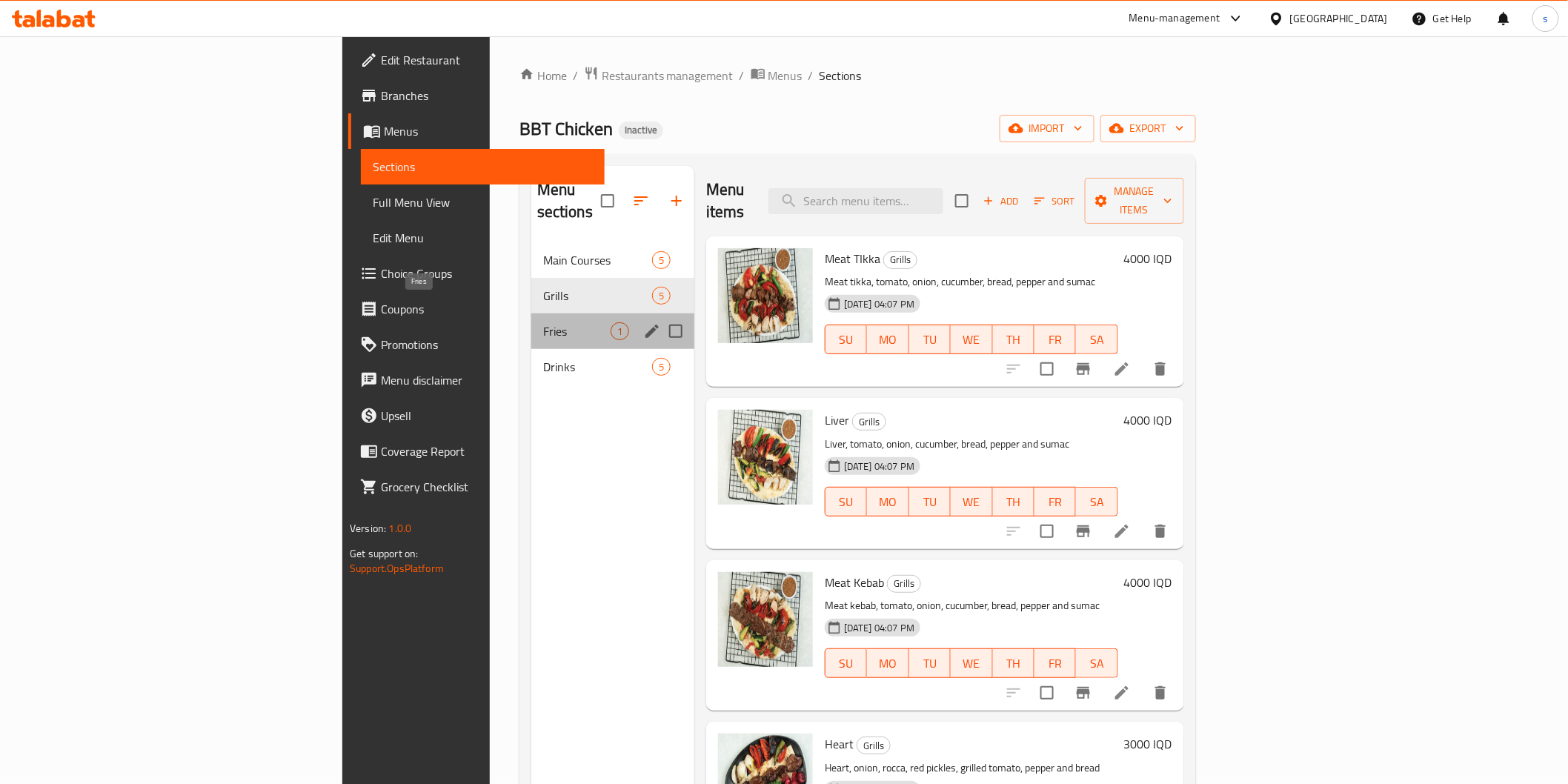
click at [543, 323] on span "Fries" at bounding box center [576, 331] width 68 height 18
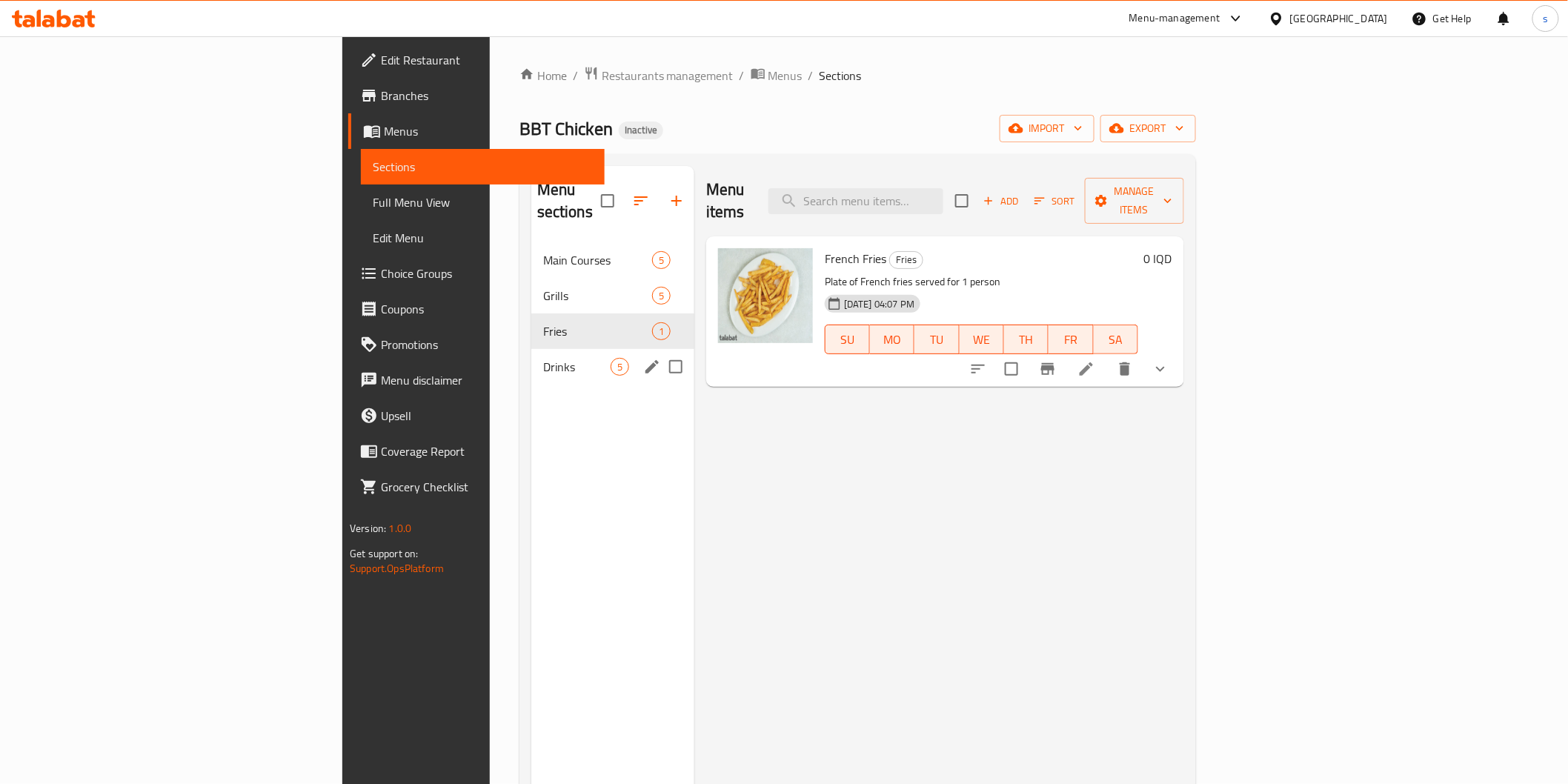
click at [531, 349] on div "Drinks 5" at bounding box center [612, 366] width 163 height 35
